Goal: Information Seeking & Learning: Learn about a topic

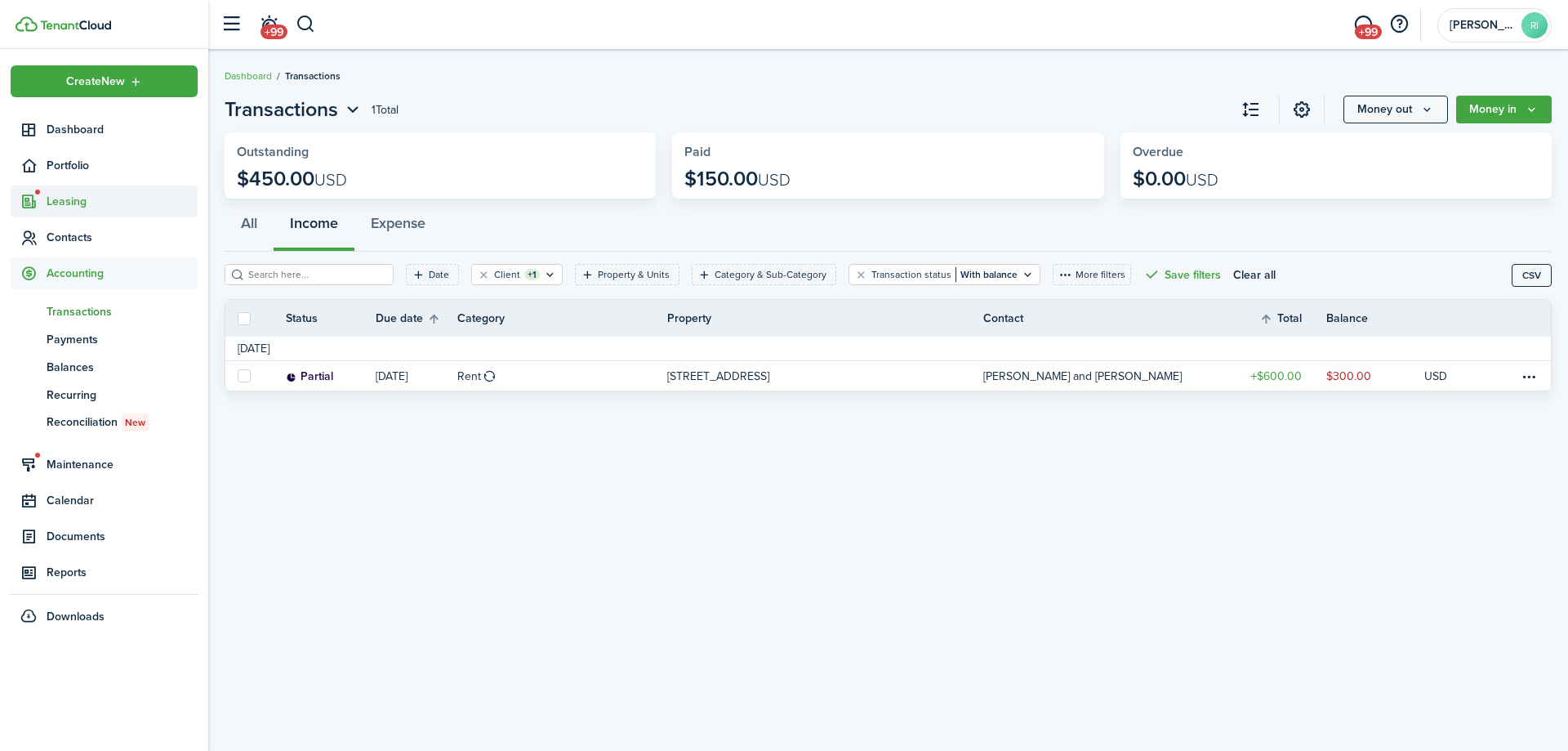
click at [71, 205] on span "Leasing" at bounding box center [121, 202] width 151 height 17
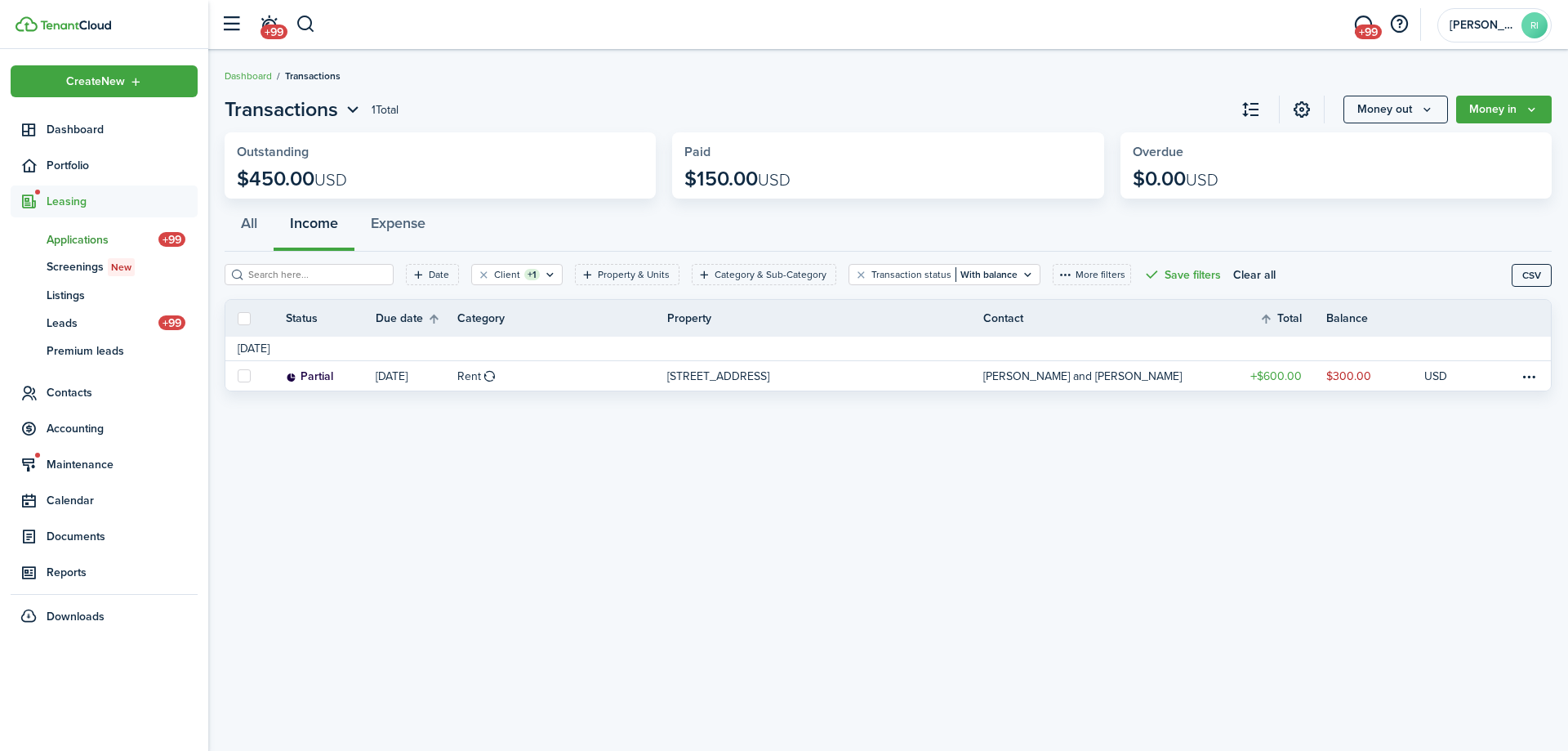
click at [79, 233] on span "Applications" at bounding box center [102, 240] width 112 height 17
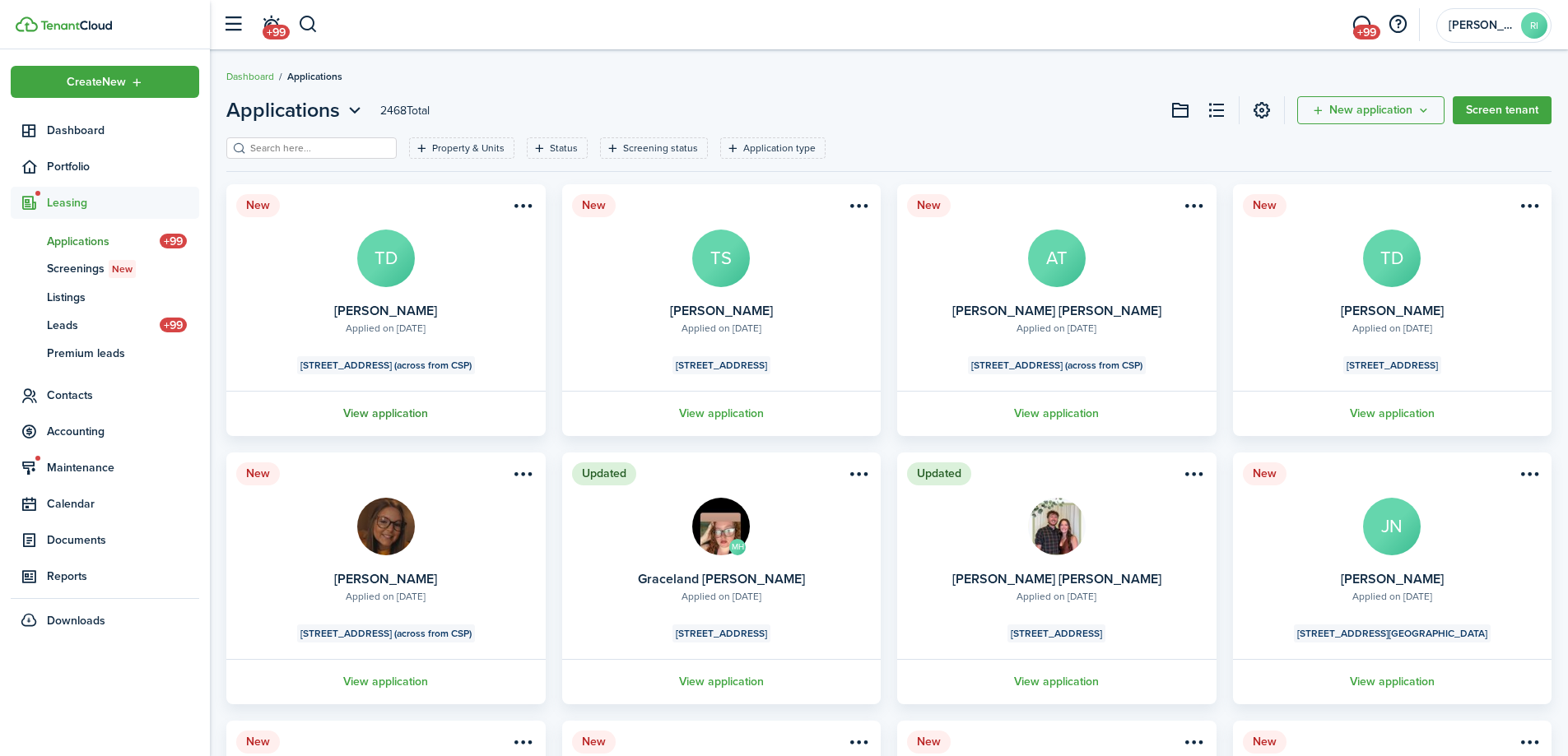
click at [399, 420] on link "View application" at bounding box center [386, 413] width 325 height 45
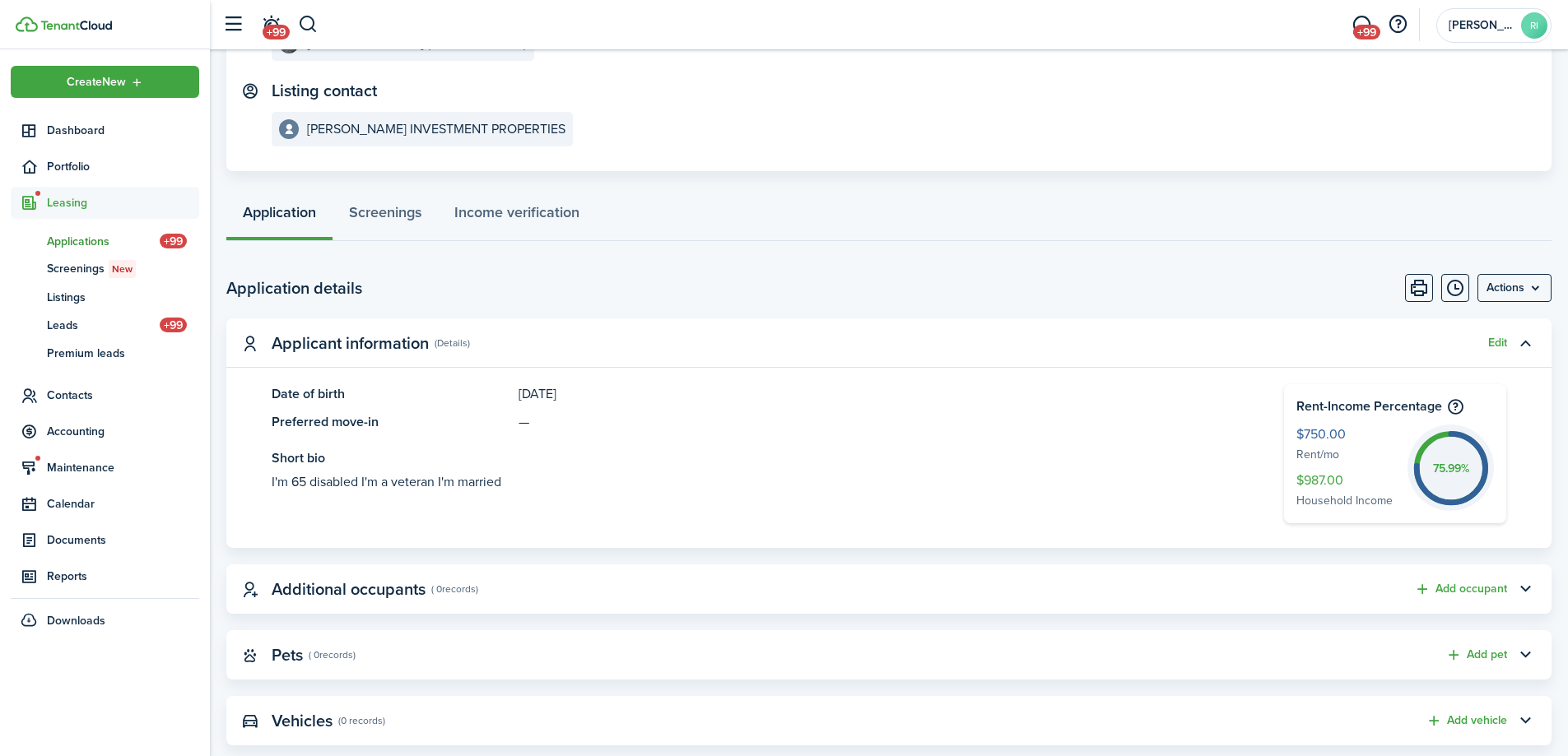
scroll to position [274, 0]
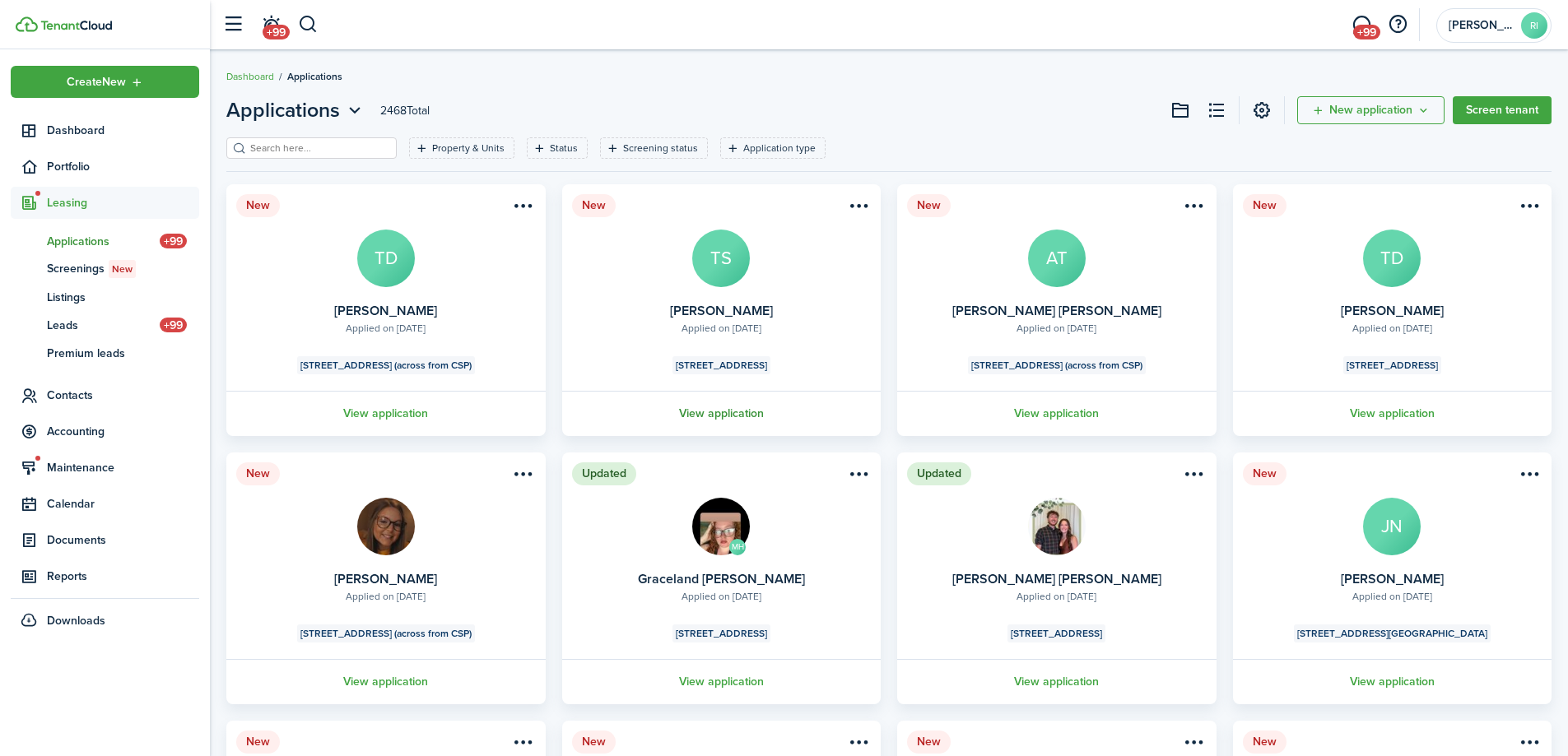
click at [737, 403] on link "View application" at bounding box center [722, 413] width 325 height 45
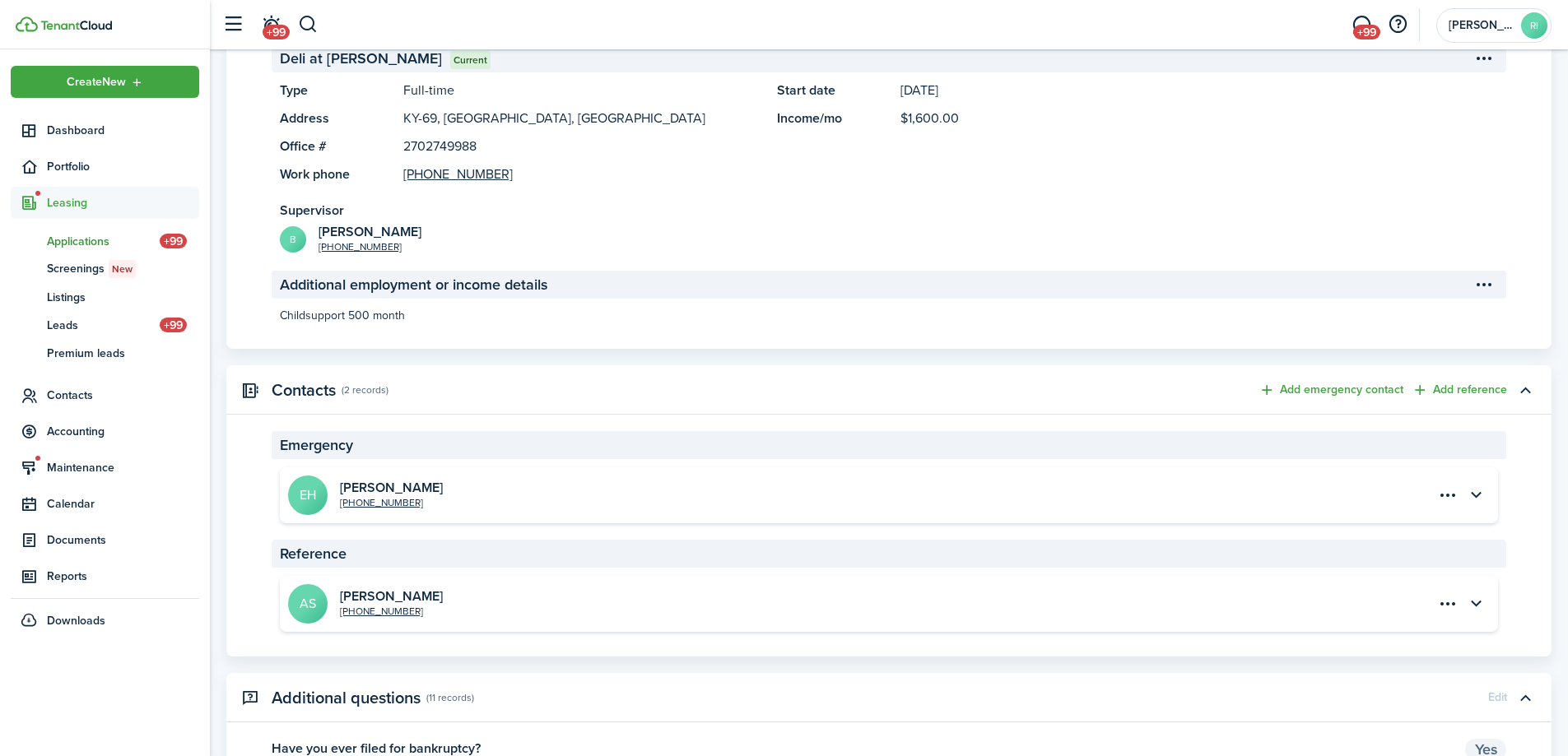
scroll to position [1371, 0]
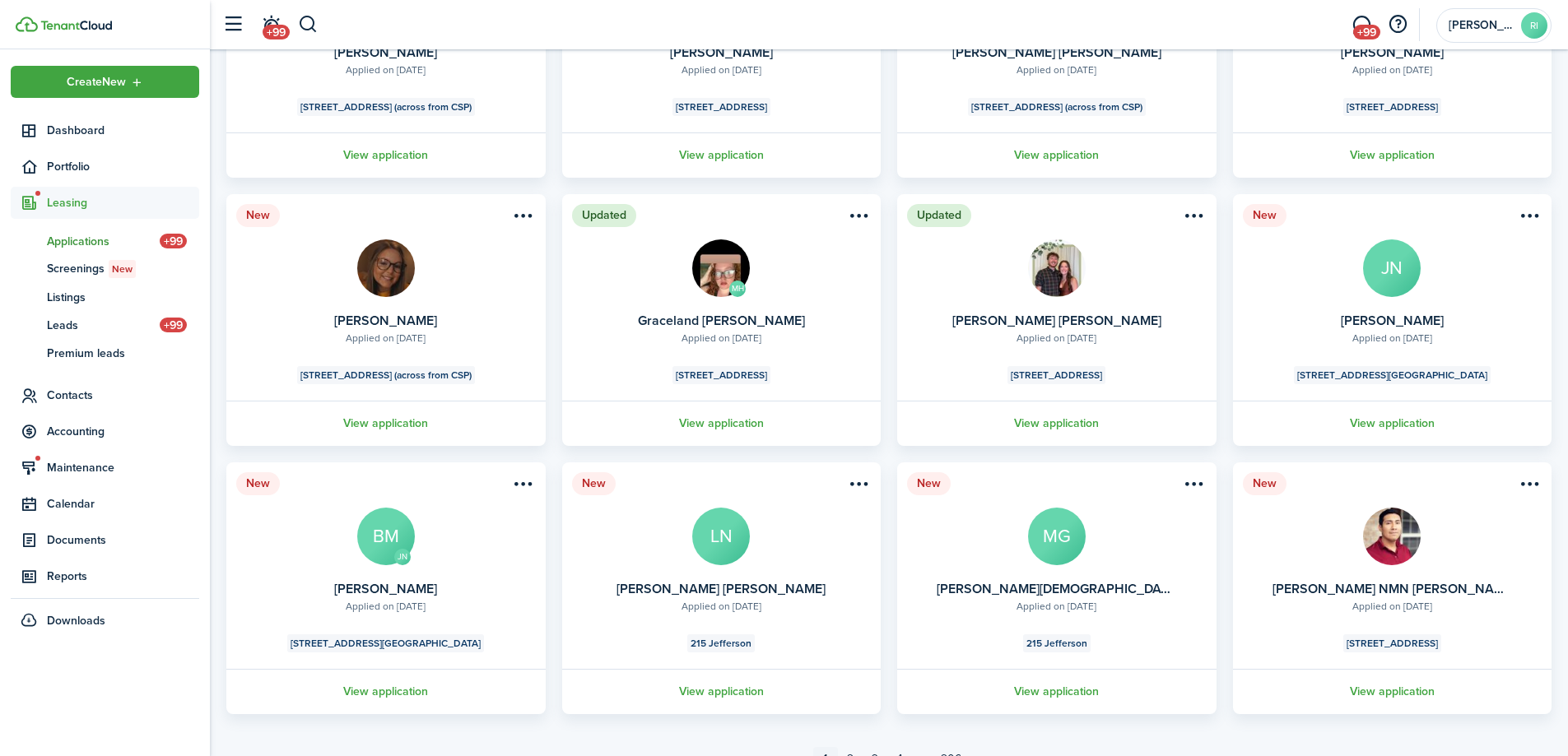
scroll to position [274, 0]
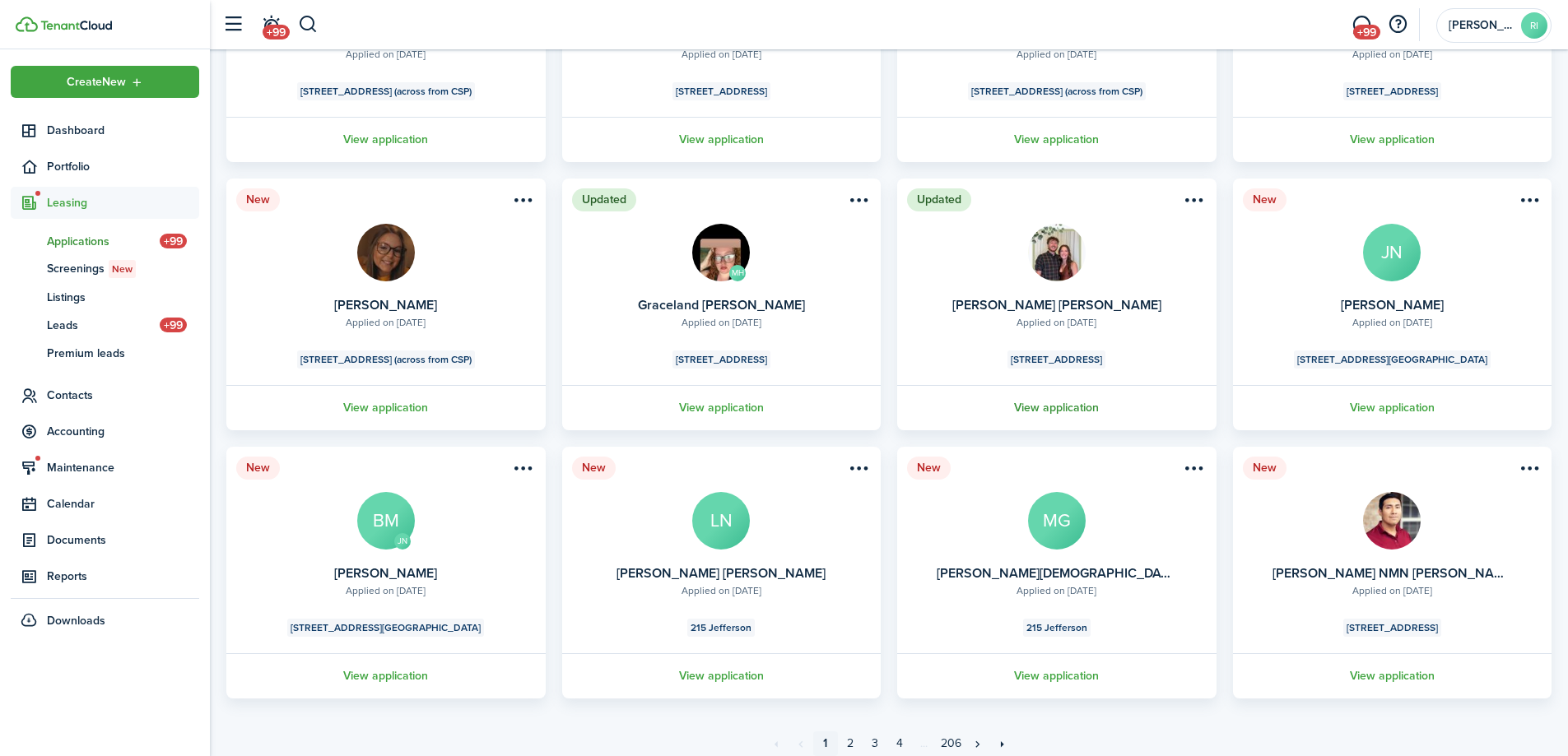
click at [1071, 403] on link "View application" at bounding box center [1057, 407] width 325 height 45
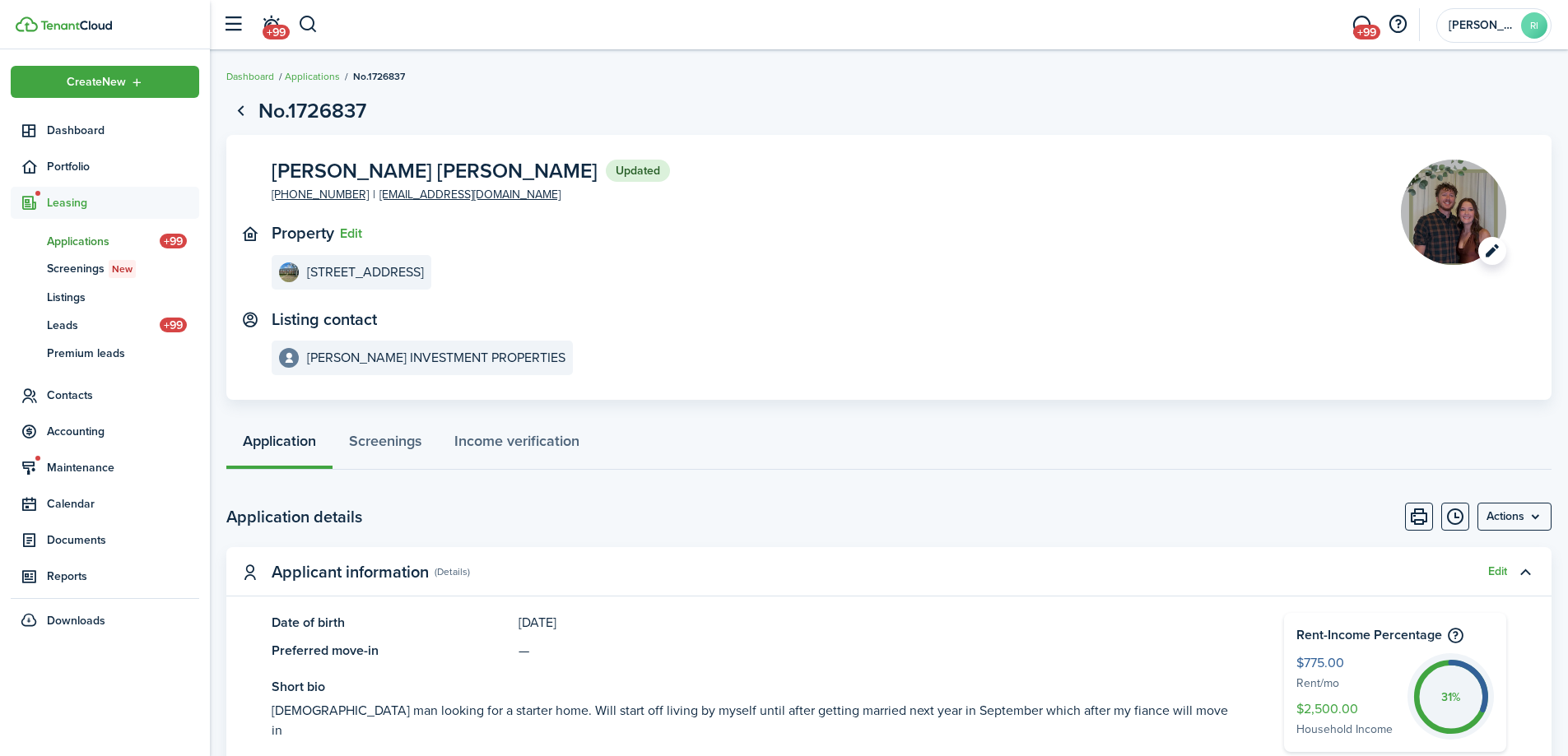
click at [1451, 216] on image-lazy "Open menu" at bounding box center [1453, 212] width 105 height 105
click at [1027, 292] on panel-main-inner "[PERSON_NAME] [PERSON_NAME] Updated [PHONE_NUMBER] [EMAIL_ADDRESS][DOMAIN_NAME]…" at bounding box center [812, 268] width 1079 height 217
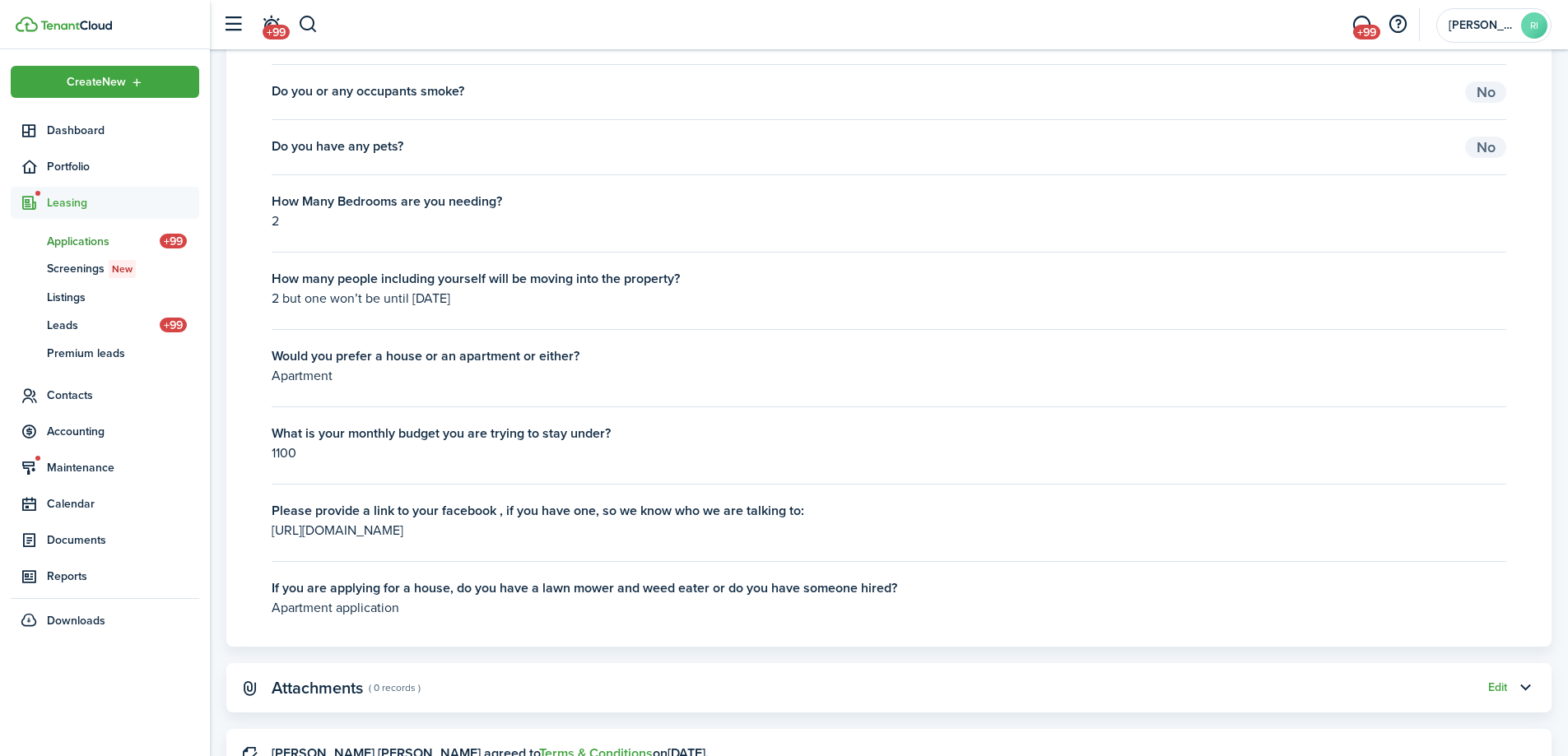
scroll to position [2194, 0]
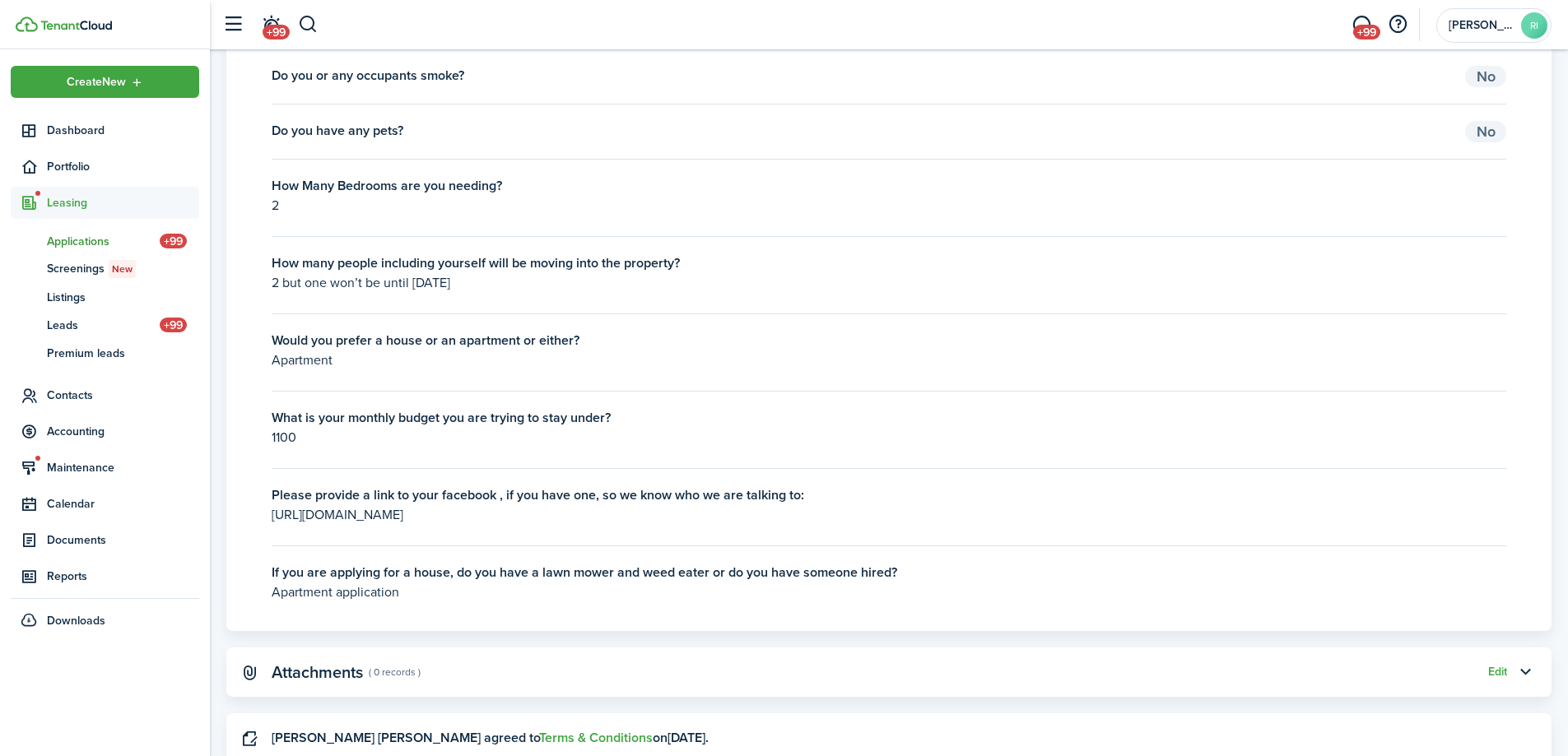
drag, startPoint x: 642, startPoint y: 518, endPoint x: 265, endPoint y: 507, distance: 377.2
click at [265, 507] on panel-main-body "Have you ever filed for bankruptcy? No Have you ever been evicted or left a ten…" at bounding box center [888, 266] width 1325 height 731
copy p "[URL][DOMAIN_NAME]"
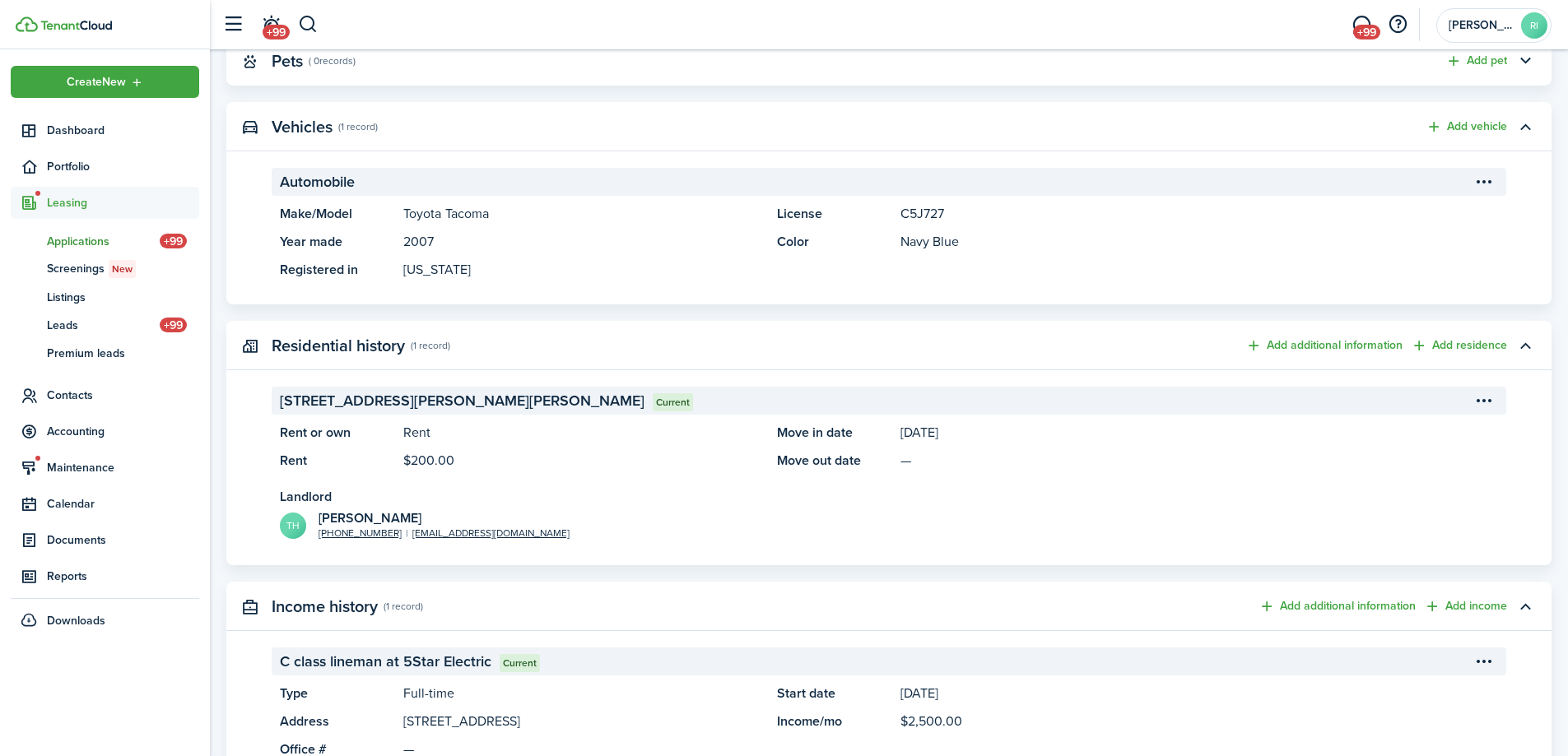
scroll to position [0, 0]
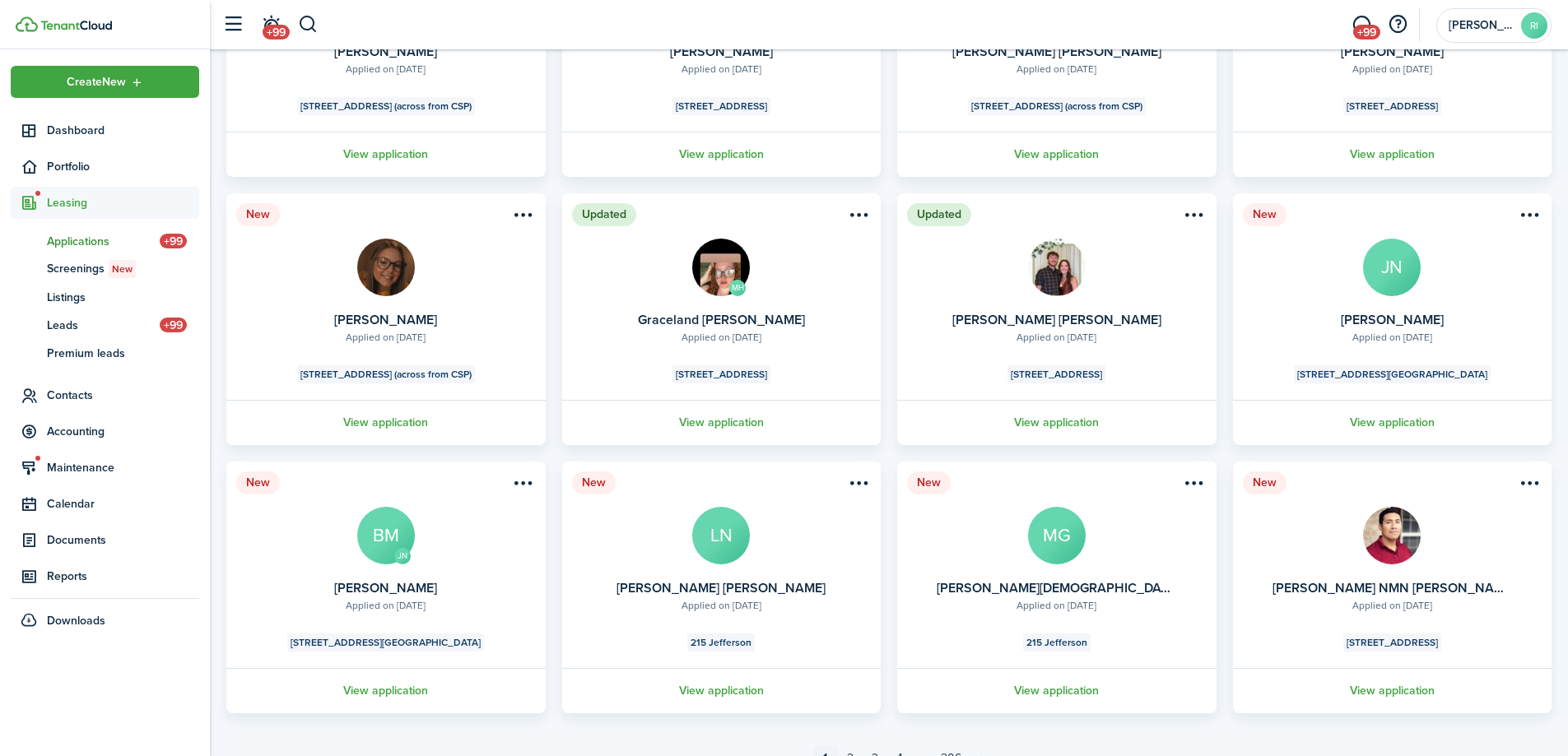
scroll to position [274, 0]
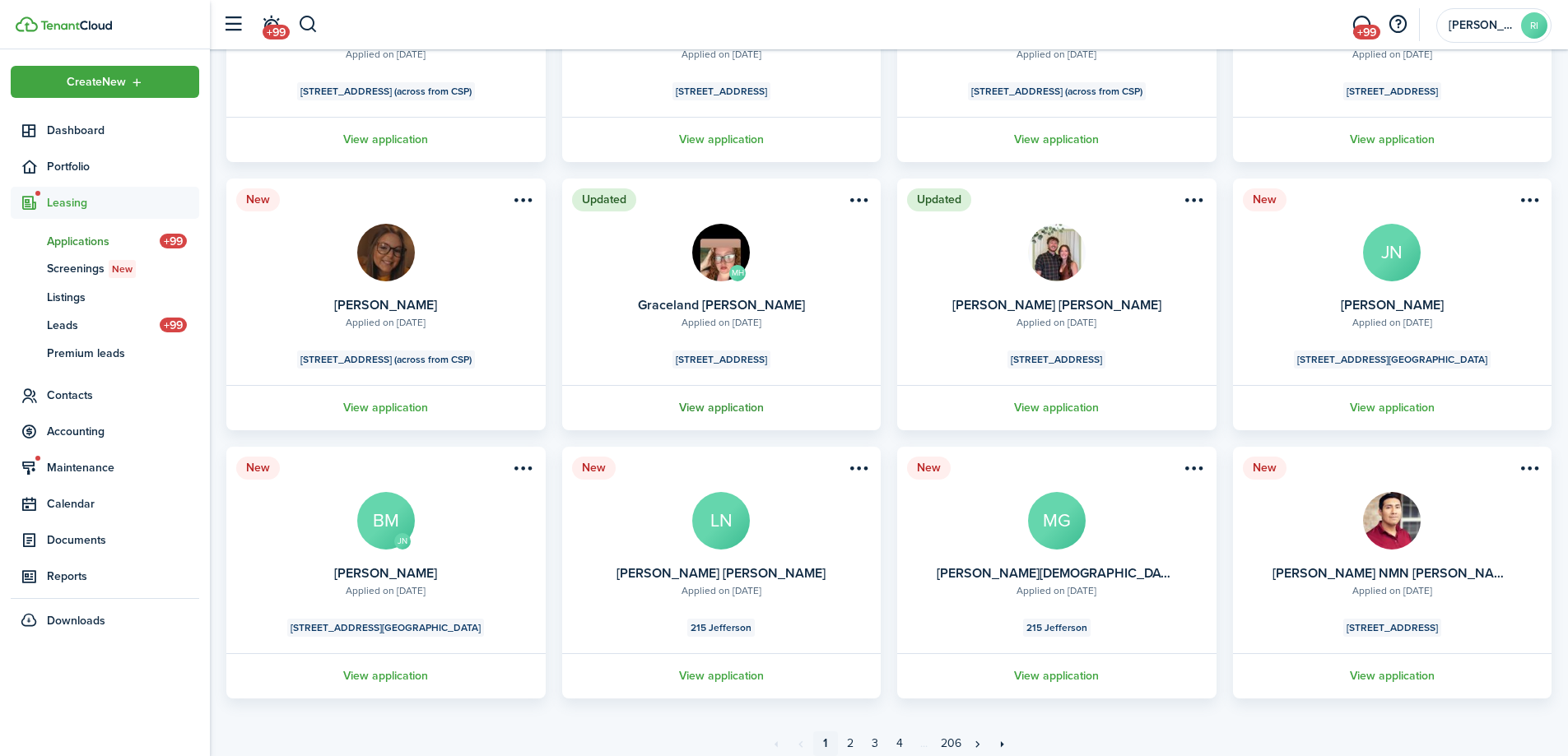
click at [748, 398] on link "View application" at bounding box center [722, 407] width 325 height 45
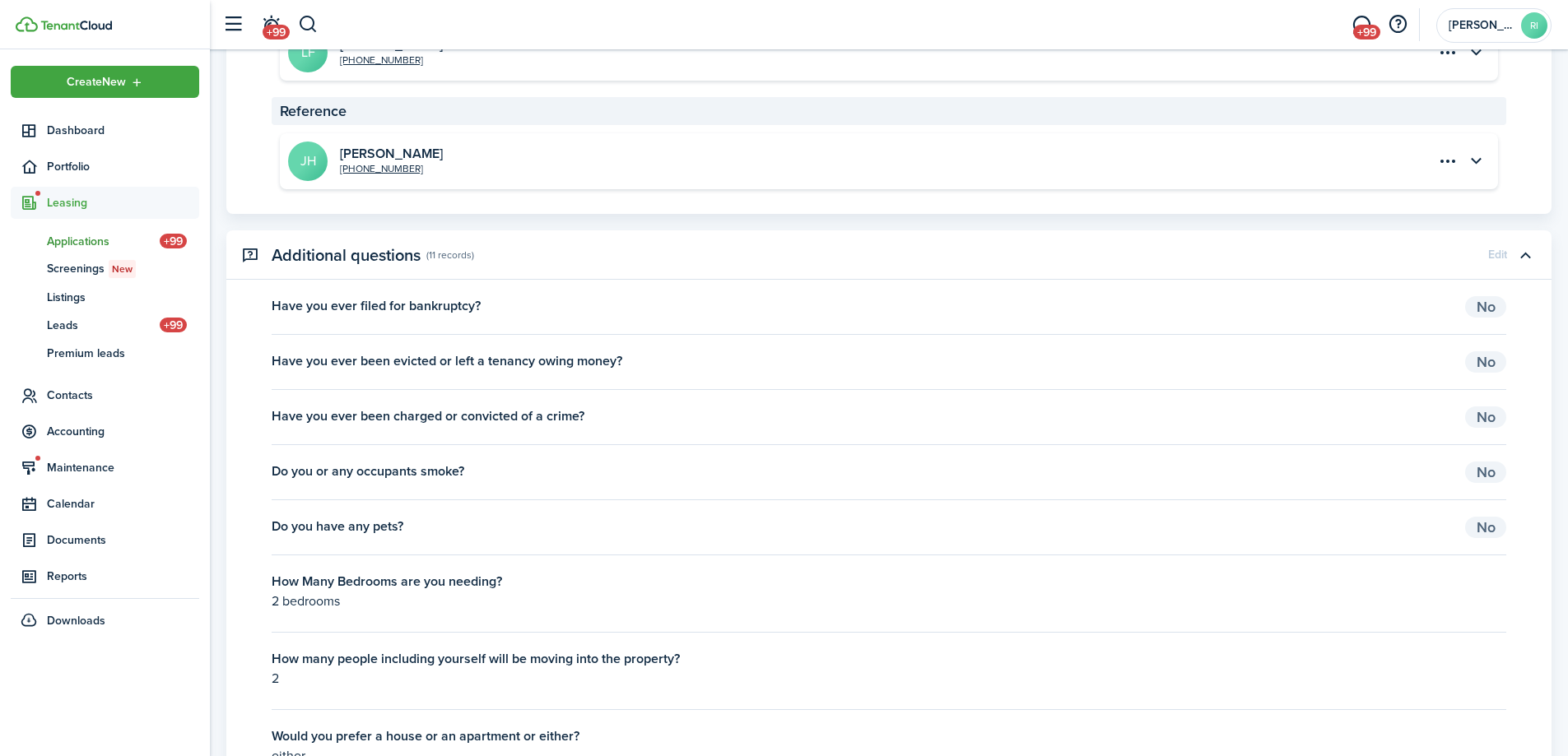
scroll to position [2401, 0]
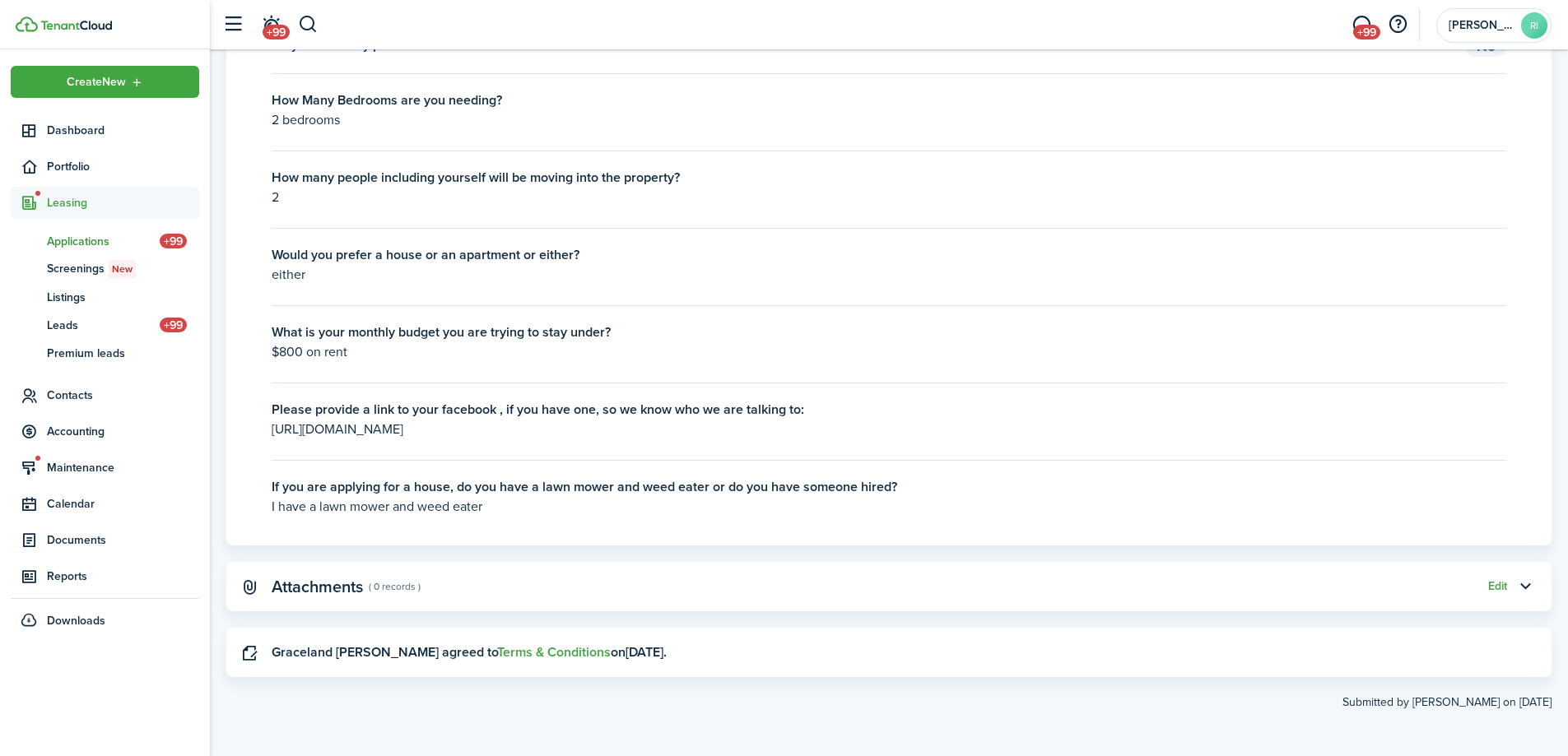
drag, startPoint x: 654, startPoint y: 435, endPoint x: 274, endPoint y: 433, distance: 380.0
click at [274, 433] on p "[URL][DOMAIN_NAME]" at bounding box center [880, 429] width 1218 height 20
copy p "[URL][DOMAIN_NAME]"
